Goal: Transaction & Acquisition: Purchase product/service

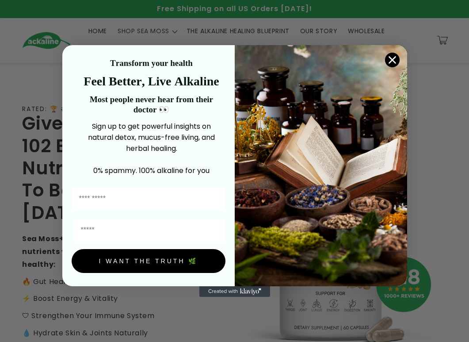
click at [393, 57] on circle "Close dialog" at bounding box center [392, 60] width 15 height 15
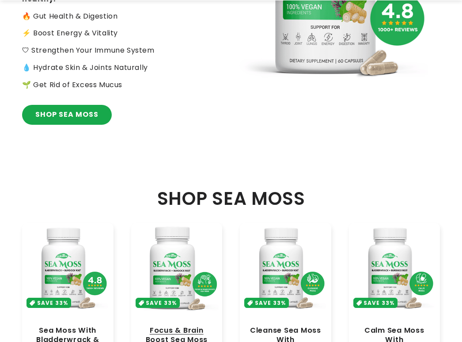
scroll to position [354, 0]
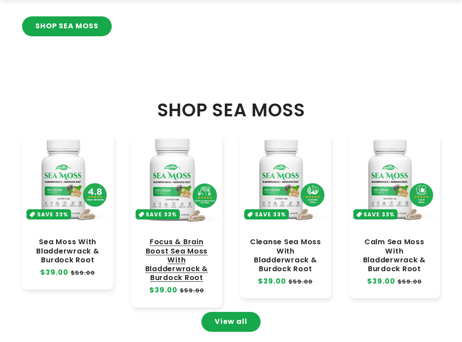
click at [177, 237] on link "Focus & Brain Boost Sea Moss With Bladderwrack & Burdock Root" at bounding box center [177, 259] width 74 height 45
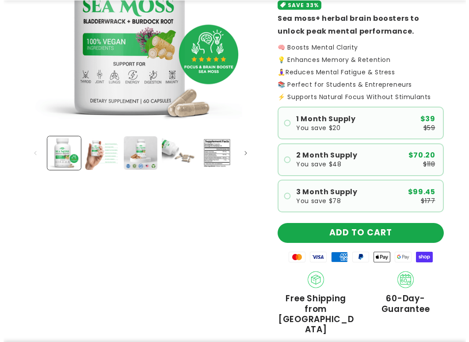
scroll to position [354, 0]
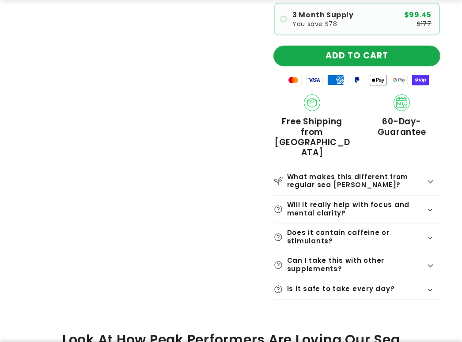
click at [370, 59] on button "ADD TO CART" at bounding box center [357, 56] width 166 height 20
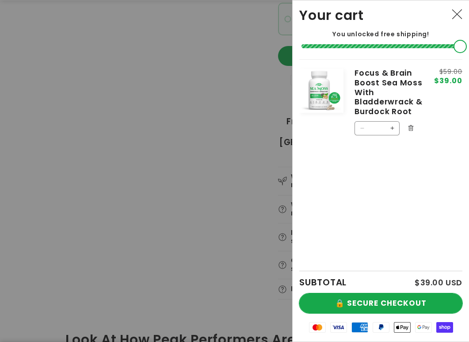
click at [386, 296] on button "🔒 SECURE CHECKOUT" at bounding box center [380, 303] width 163 height 20
